Goal: Task Accomplishment & Management: Complete application form

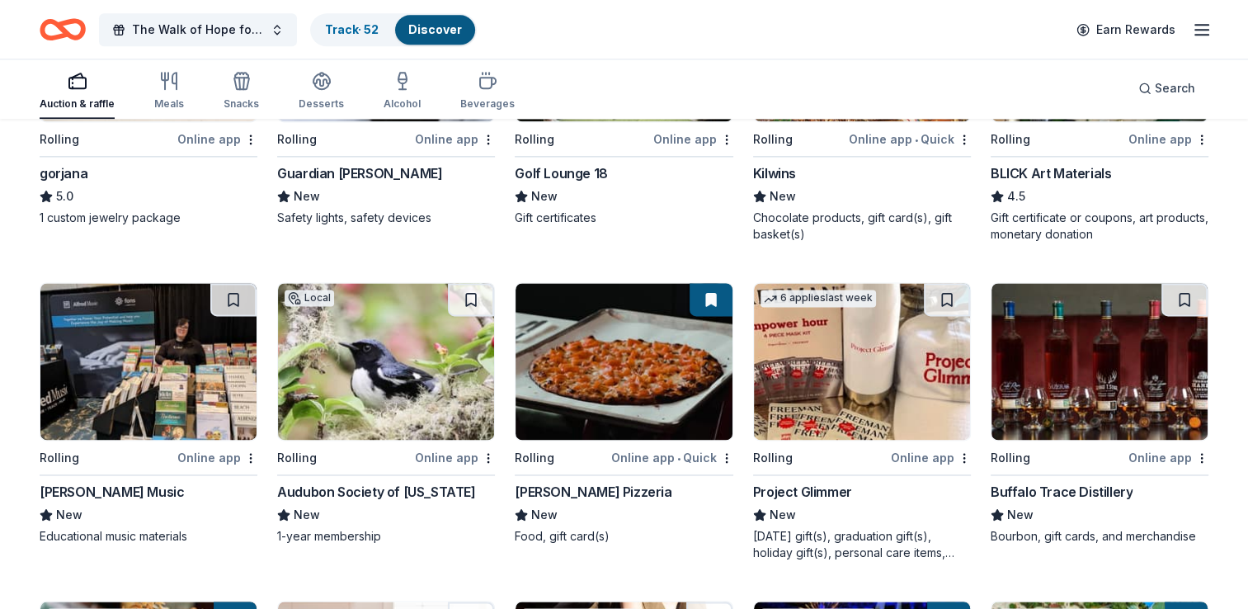
scroll to position [2217, 0]
click at [638, 372] on img at bounding box center [623, 361] width 216 height 157
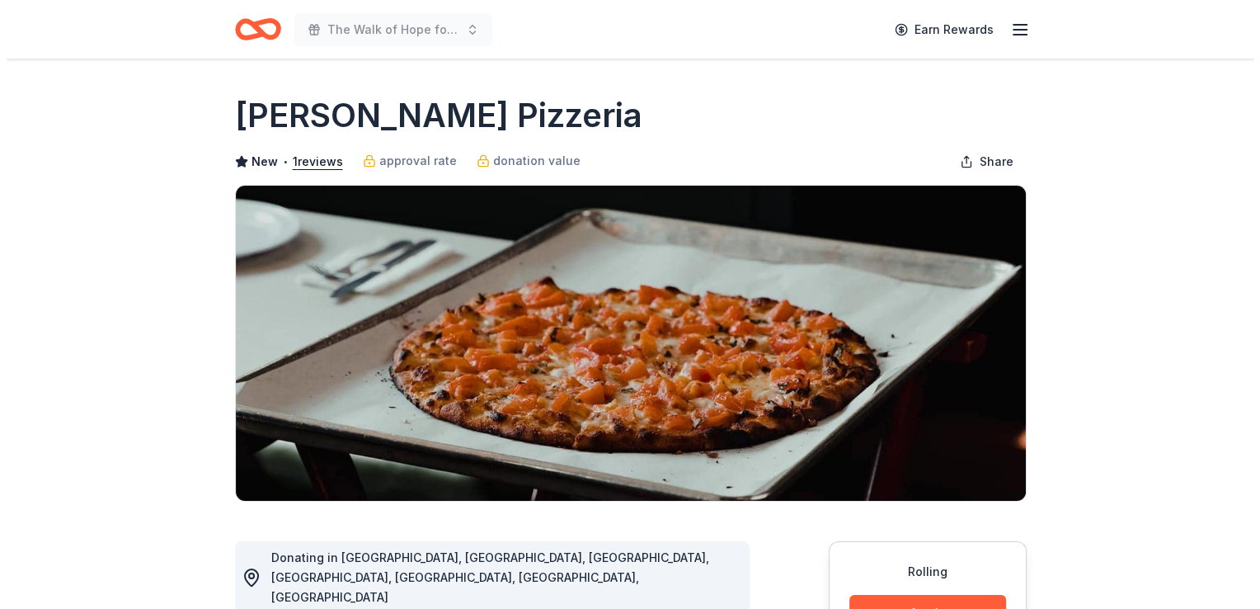
scroll to position [174, 0]
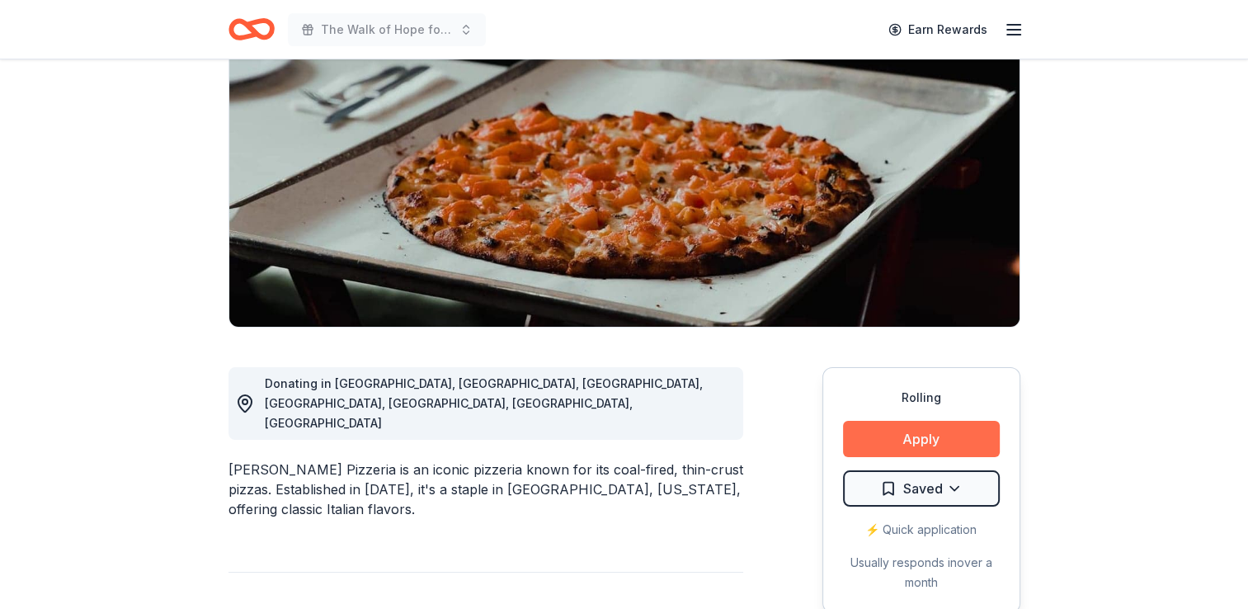
click at [916, 440] on button "Apply" at bounding box center [921, 439] width 157 height 36
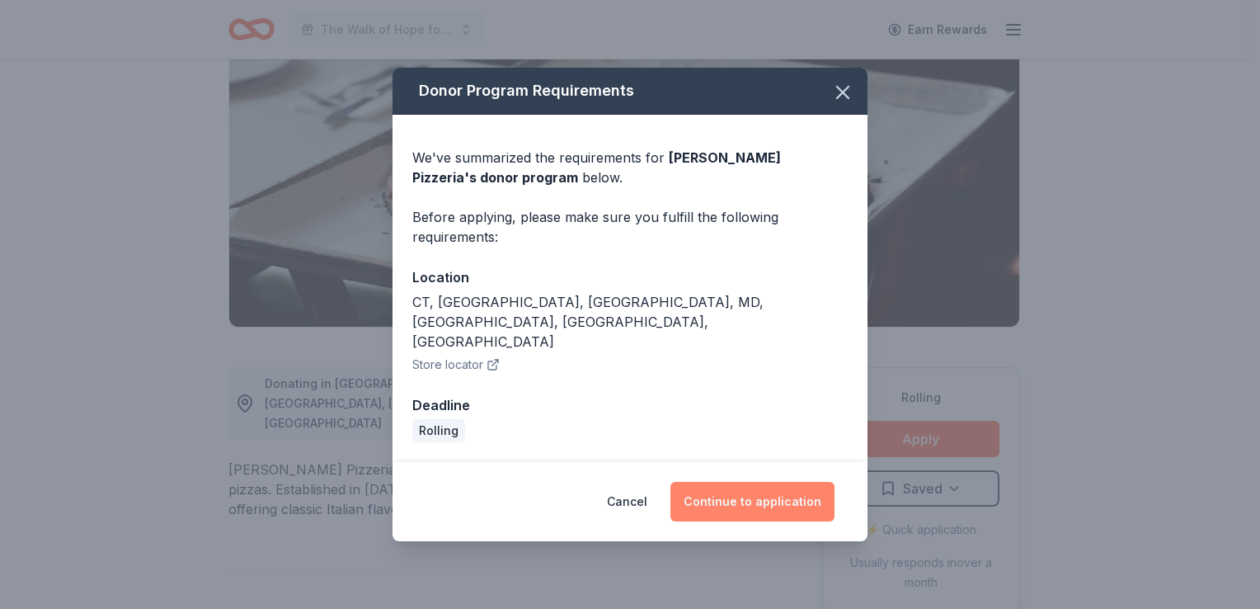
click at [778, 482] on button "Continue to application" at bounding box center [752, 502] width 164 height 40
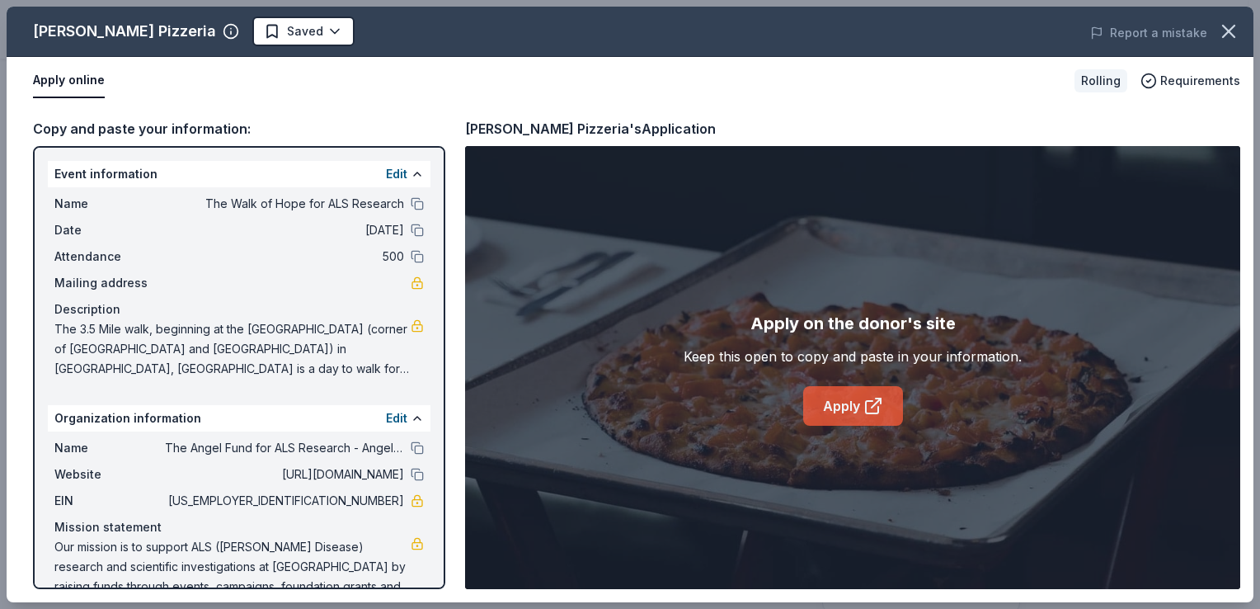
click at [852, 401] on link "Apply" at bounding box center [853, 406] width 100 height 40
